Goal: Information Seeking & Learning: Learn about a topic

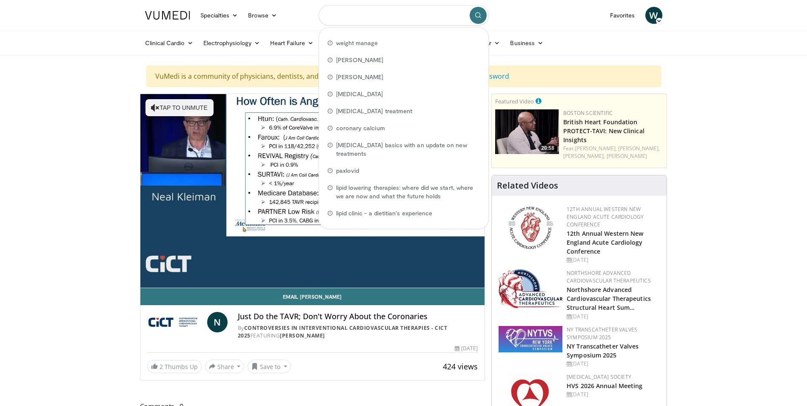
click at [335, 17] on input "Search topics, interventions" at bounding box center [404, 15] width 170 height 20
click at [353, 96] on span "hypertension" at bounding box center [359, 94] width 47 height 9
type input "**********"
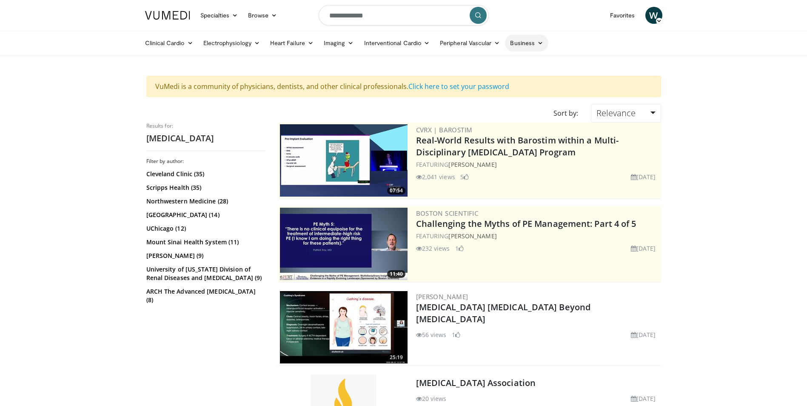
click at [540, 40] on icon at bounding box center [540, 43] width 6 height 6
click at [566, 49] on ul "Clinical Cardio Atrial Fibrillation Cardiac Amyloidosis Cholesterol & Lipid Dia…" at bounding box center [403, 43] width 527 height 24
click at [386, 17] on input "**********" at bounding box center [404, 15] width 170 height 20
type input "**********"
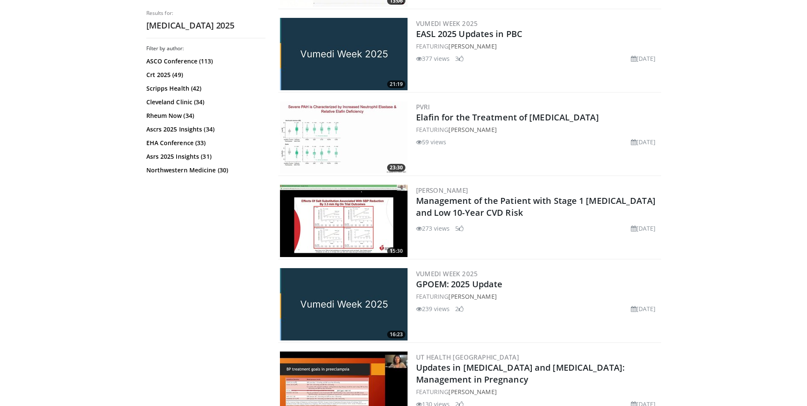
scroll to position [2074, 0]
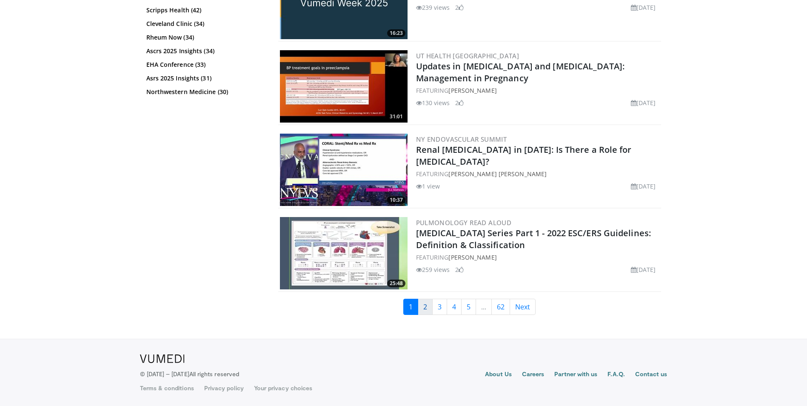
click at [427, 302] on link "2" at bounding box center [425, 307] width 15 height 16
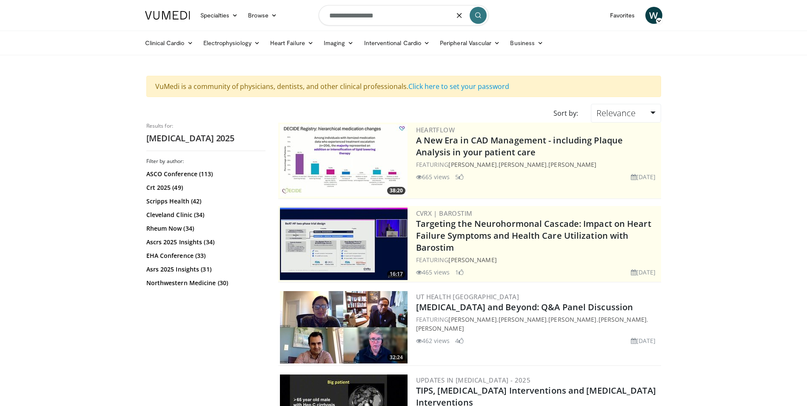
click at [394, 14] on input "**********" at bounding box center [404, 15] width 170 height 20
type input "**********"
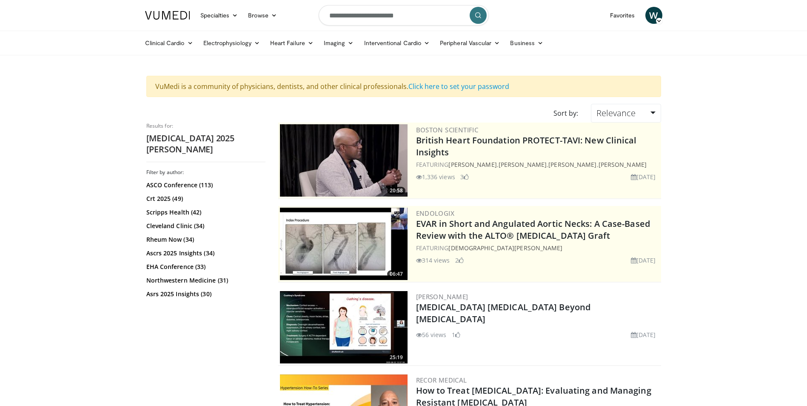
scroll to position [355, 0]
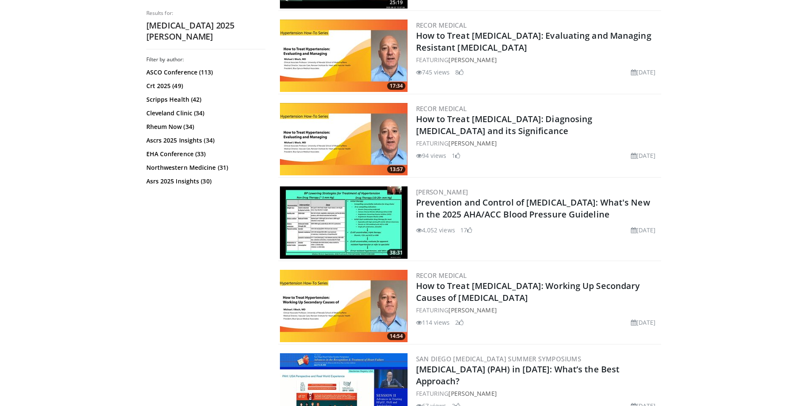
click at [364, 211] on img at bounding box center [344, 222] width 128 height 72
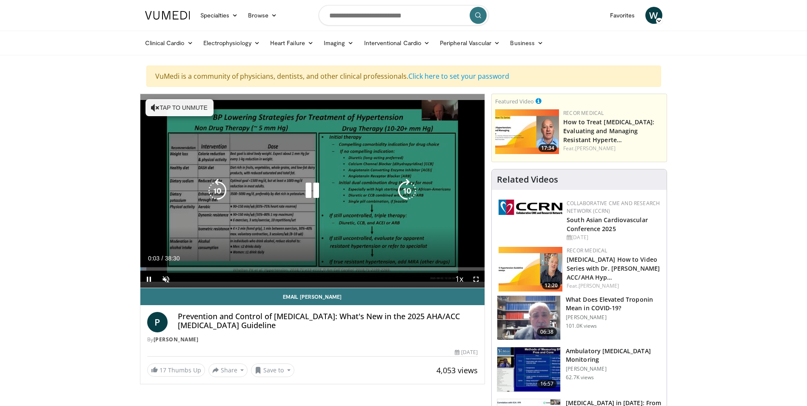
click at [315, 188] on icon "Video Player" at bounding box center [312, 191] width 24 height 24
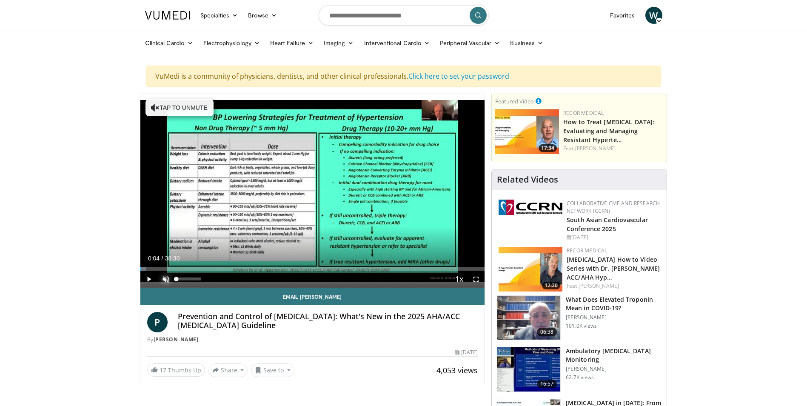
click at [165, 276] on span "Video Player" at bounding box center [165, 278] width 17 height 17
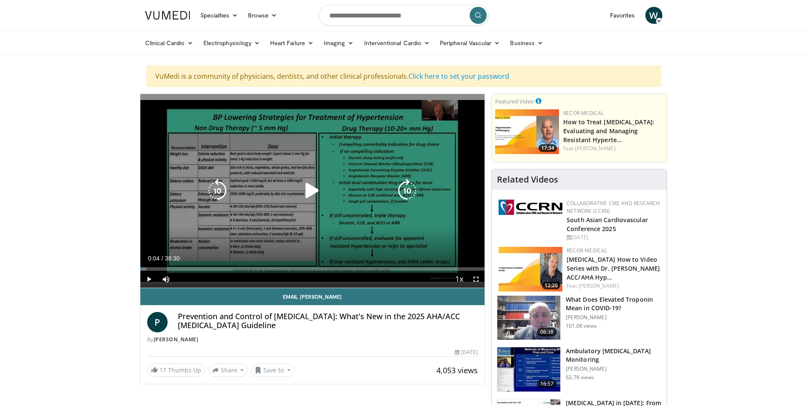
click at [306, 191] on icon "Video Player" at bounding box center [312, 191] width 24 height 24
drag, startPoint x: 474, startPoint y: 279, endPoint x: 475, endPoint y: 310, distance: 31.5
click at [474, 279] on span "Video Player" at bounding box center [475, 278] width 17 height 17
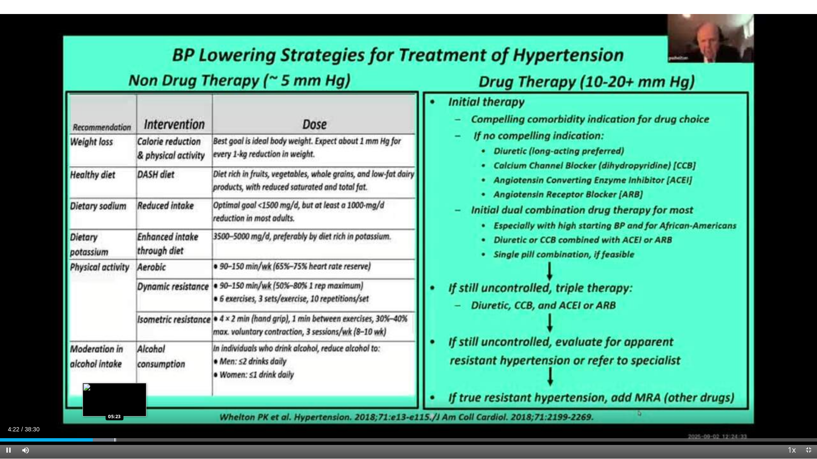
click at [114, 405] on div "Progress Bar" at bounding box center [114, 439] width 1 height 3
click at [134, 405] on div "Progress Bar" at bounding box center [134, 439] width 1 height 3
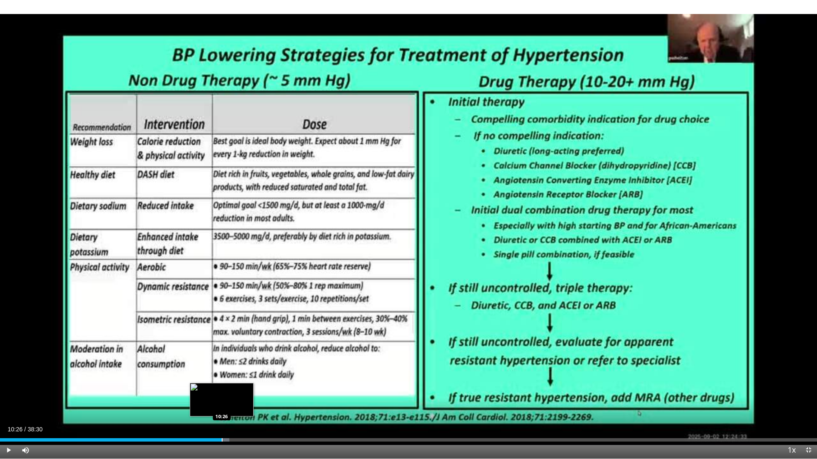
click at [222, 405] on div "Progress Bar" at bounding box center [222, 439] width 1 height 3
click at [235, 405] on div "Progress Bar" at bounding box center [234, 439] width 1 height 3
click at [256, 405] on div "Progress Bar" at bounding box center [256, 439] width 1 height 3
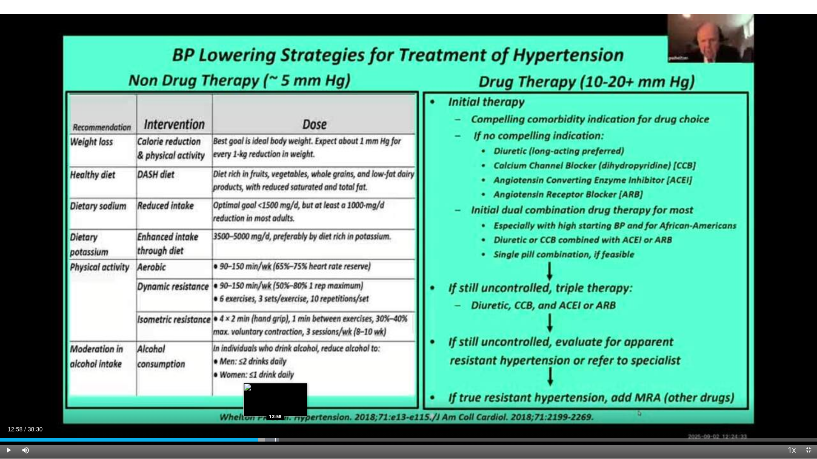
click at [275, 405] on div "Progress Bar" at bounding box center [275, 439] width 1 height 3
click at [298, 405] on div "Progress Bar" at bounding box center [298, 439] width 1 height 3
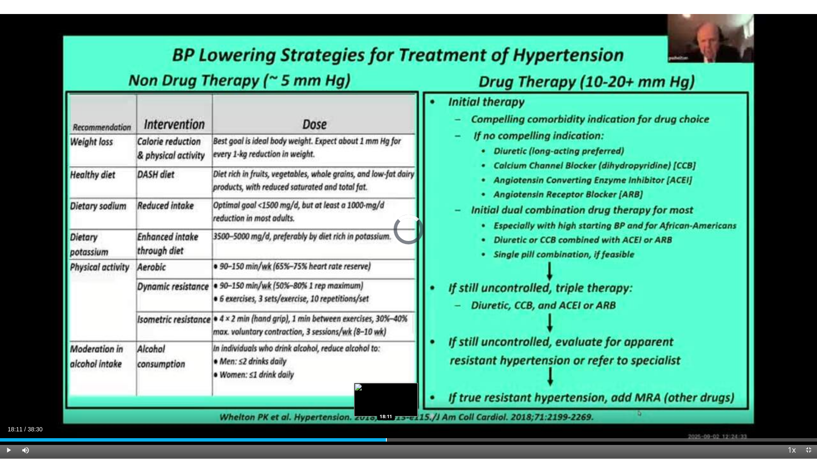
click at [386, 405] on div "Loaded : 47.10% 18:11 18:11" at bounding box center [408, 438] width 817 height 8
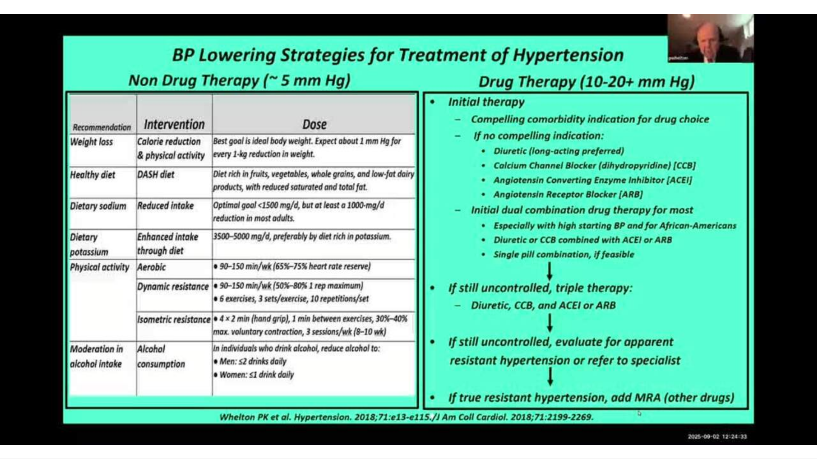
click at [411, 405] on video-js "**********" at bounding box center [408, 229] width 817 height 459
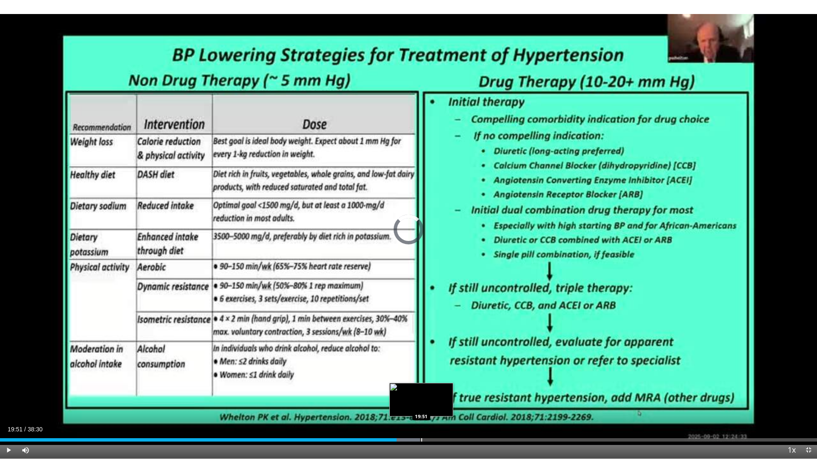
click at [421, 405] on div "Loaded : 51.42% 18:41 19:51" at bounding box center [408, 438] width 817 height 8
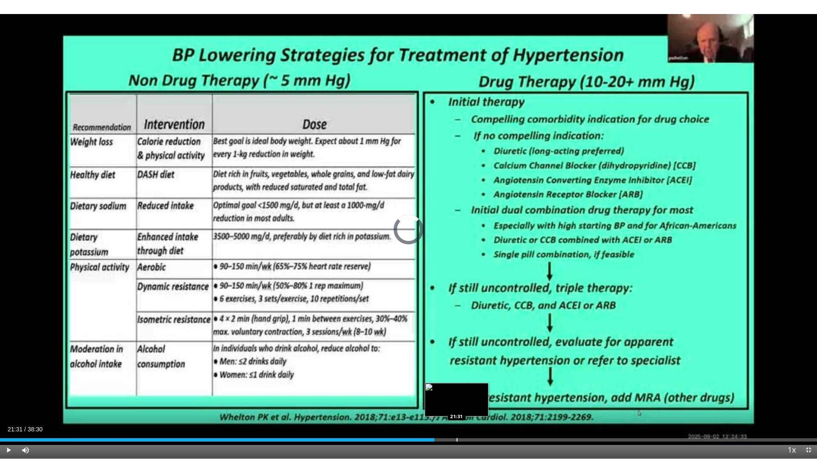
click at [456, 405] on div "Loaded : 0.00% 21:31 21:31" at bounding box center [408, 438] width 817 height 8
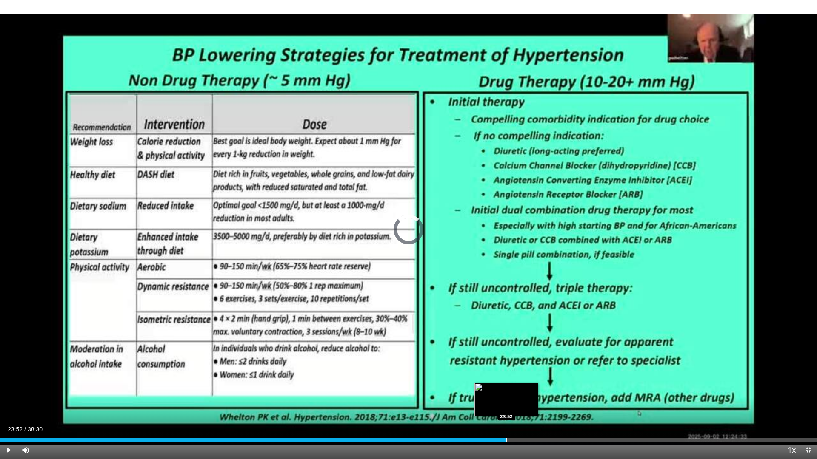
click at [506, 405] on div "Loaded : 0.00% 23:52 23:52" at bounding box center [408, 438] width 817 height 8
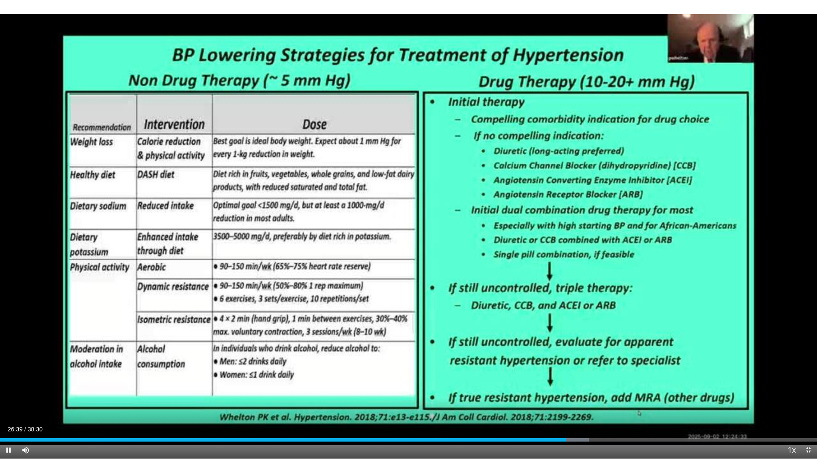
click at [595, 405] on div "Current Time 26:39 / Duration 38:30 Pause Skip Backward Skip Forward Mute 0% Lo…" at bounding box center [408, 450] width 817 height 17
click at [586, 405] on div "Progress Bar" at bounding box center [586, 439] width 1 height 3
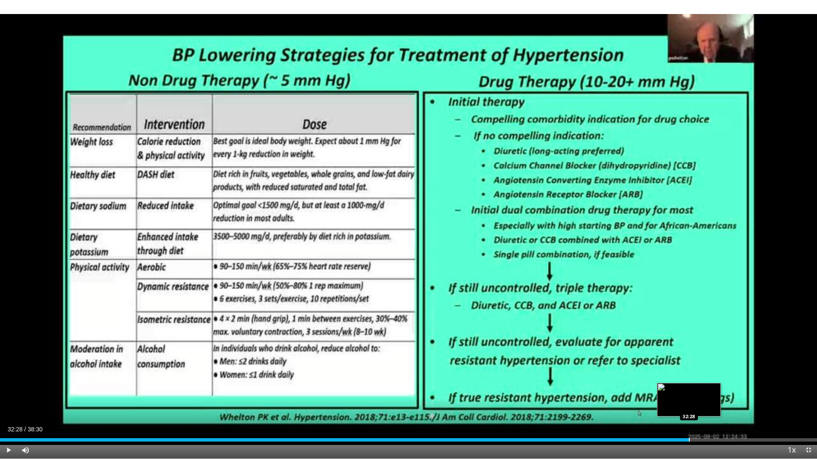
click at [689, 405] on div "Loaded : 84.39% 32:28 32:28" at bounding box center [408, 438] width 817 height 8
click at [717, 405] on div "Progress Bar" at bounding box center [717, 439] width 1 height 3
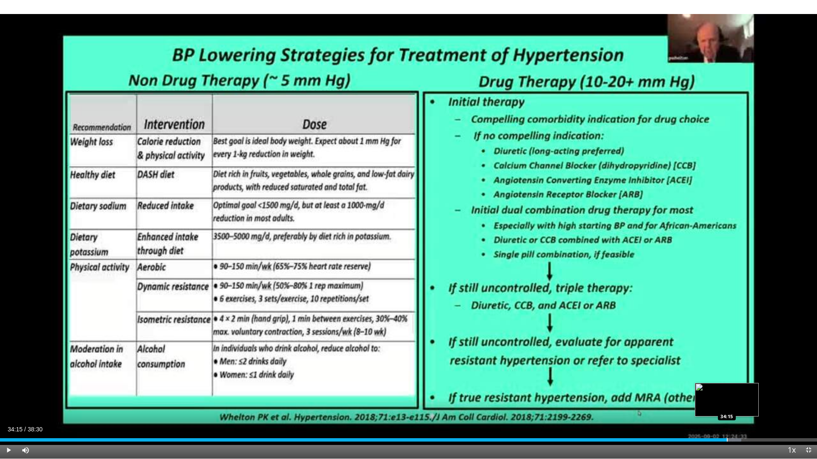
click at [726, 405] on div "Progress Bar" at bounding box center [726, 439] width 1 height 3
click at [733, 405] on div "Progress Bar" at bounding box center [733, 439] width 1 height 3
click at [741, 405] on div "Progress Bar" at bounding box center [741, 439] width 1 height 3
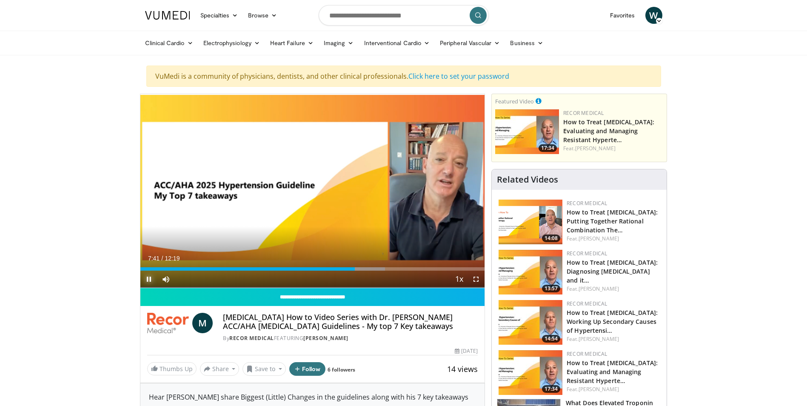
click at [148, 275] on span "Video Player" at bounding box center [148, 278] width 17 height 17
